Goal: Information Seeking & Learning: Learn about a topic

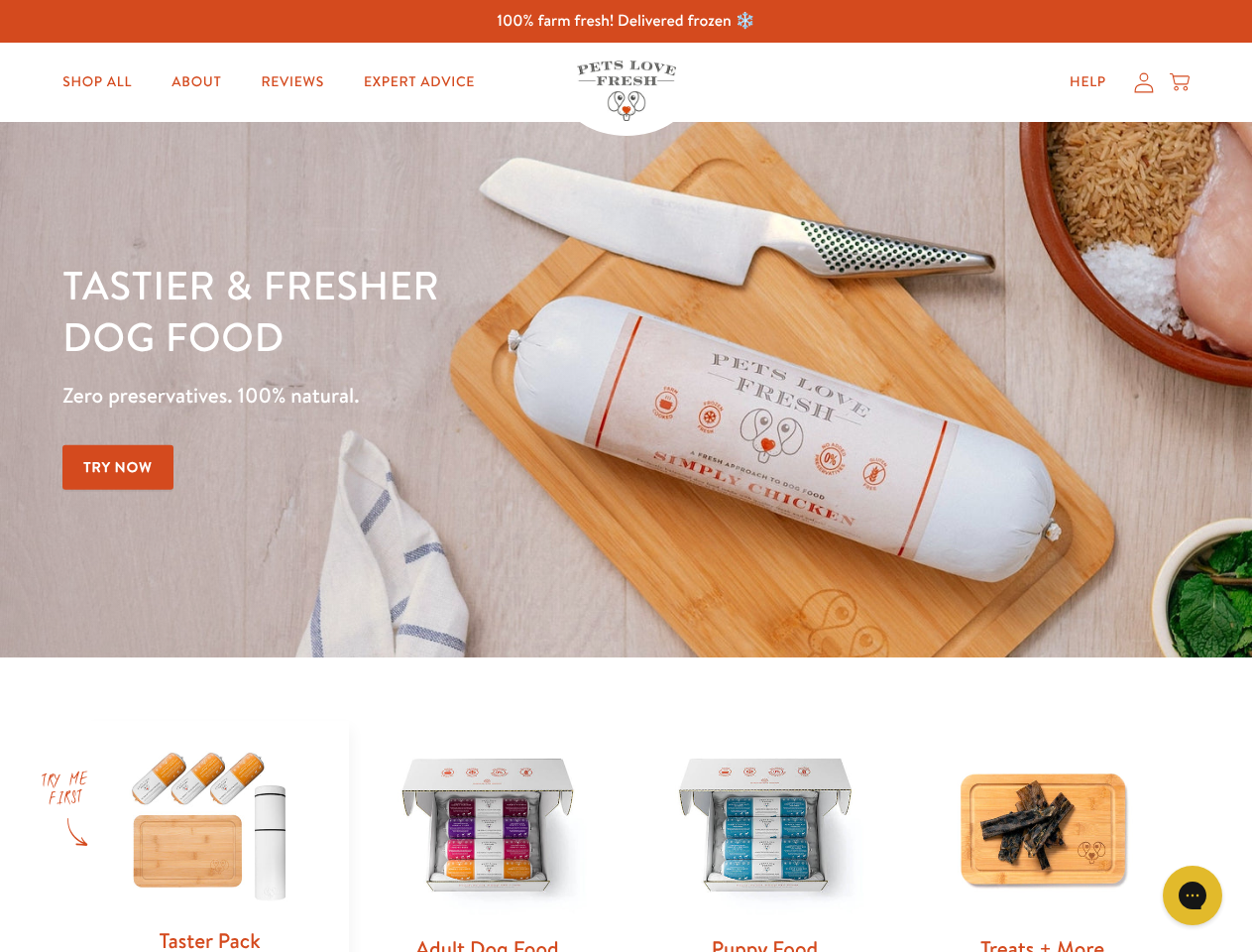
click at [626, 476] on div "Tastier & fresher dog food Zero preservatives. 100% natural. Try Now" at bounding box center [439, 390] width 752 height 262
click at [1192, 895] on icon "Gorgias live chat" at bounding box center [1192, 894] width 19 height 19
